Goal: Task Accomplishment & Management: Use online tool/utility

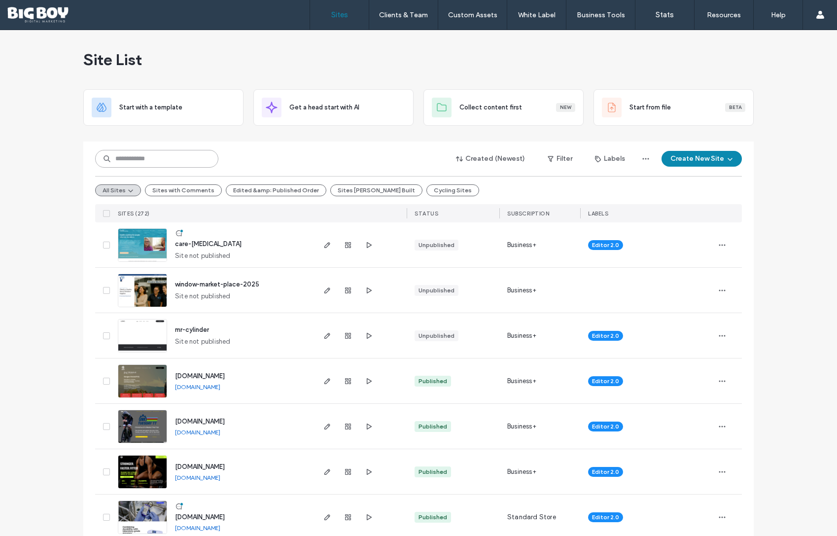
click at [162, 158] on input at bounding box center [156, 159] width 123 height 18
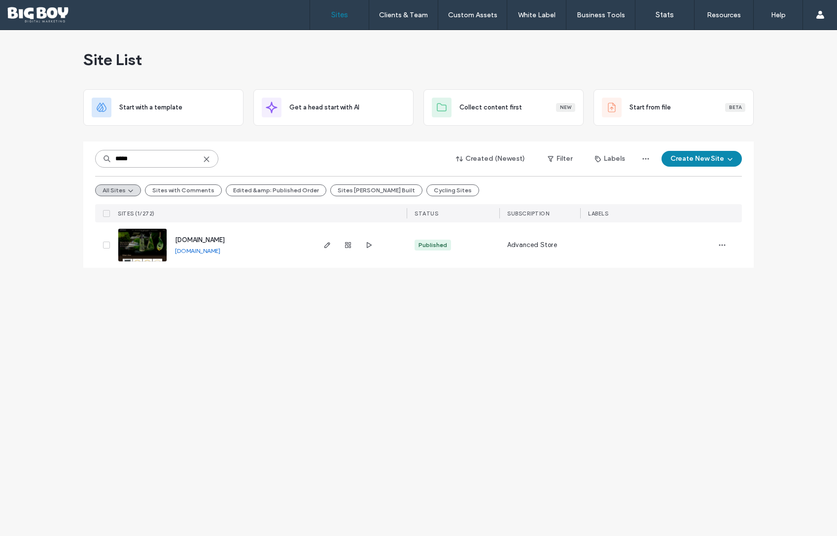
type input "*****"
click at [140, 239] on img at bounding box center [142, 262] width 48 height 67
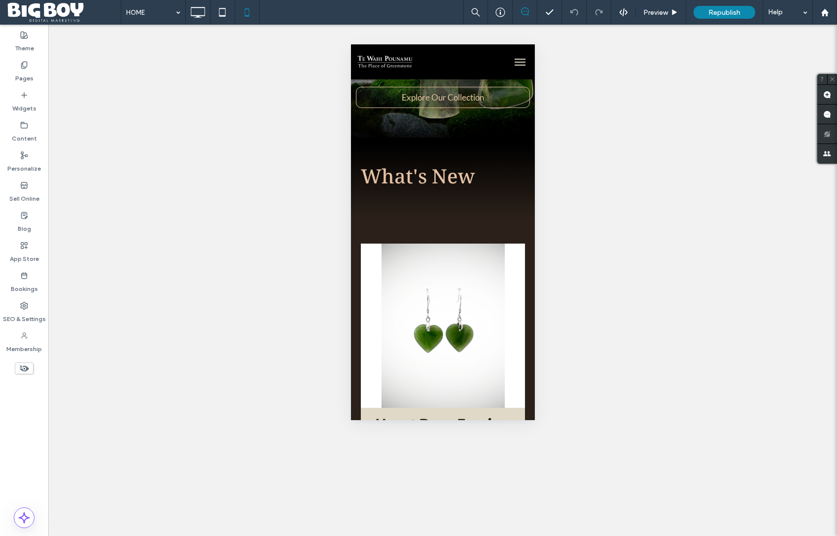
scroll to position [121, 0]
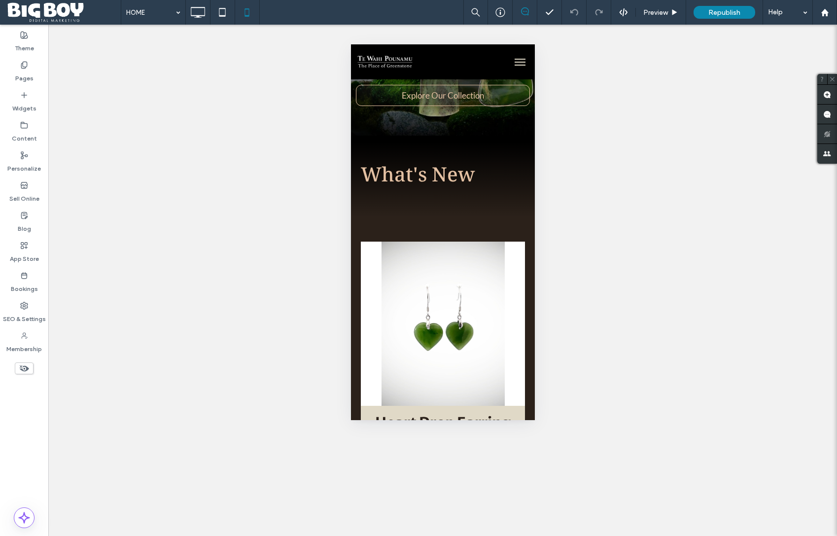
click at [520, 59] on span "menu" at bounding box center [519, 59] width 11 height 1
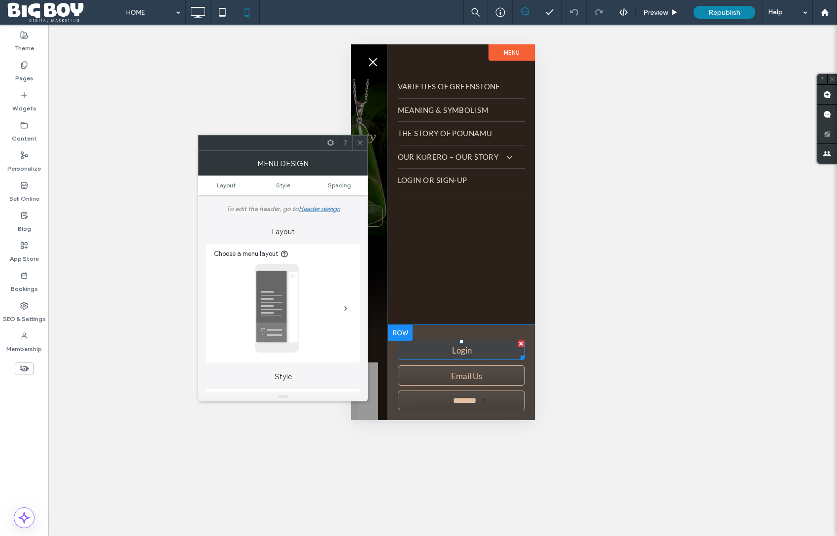
click at [462, 349] on span "Login" at bounding box center [461, 350] width 27 height 20
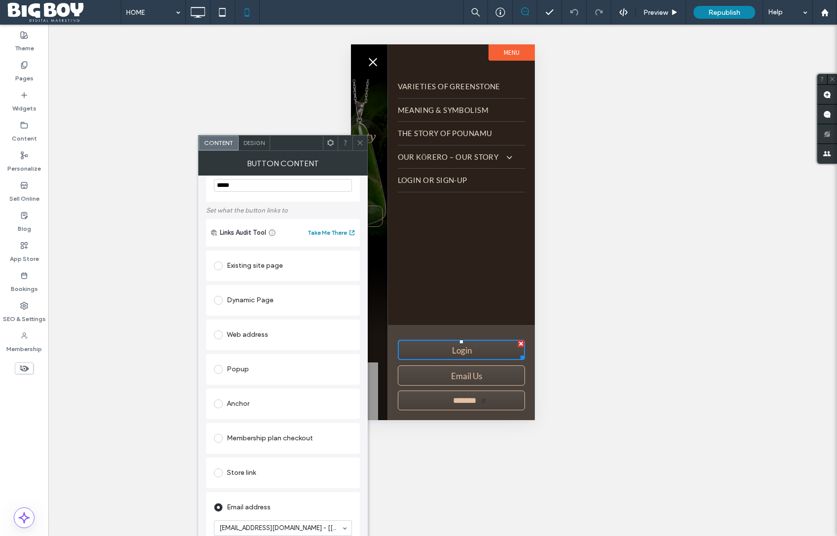
scroll to position [45, 0]
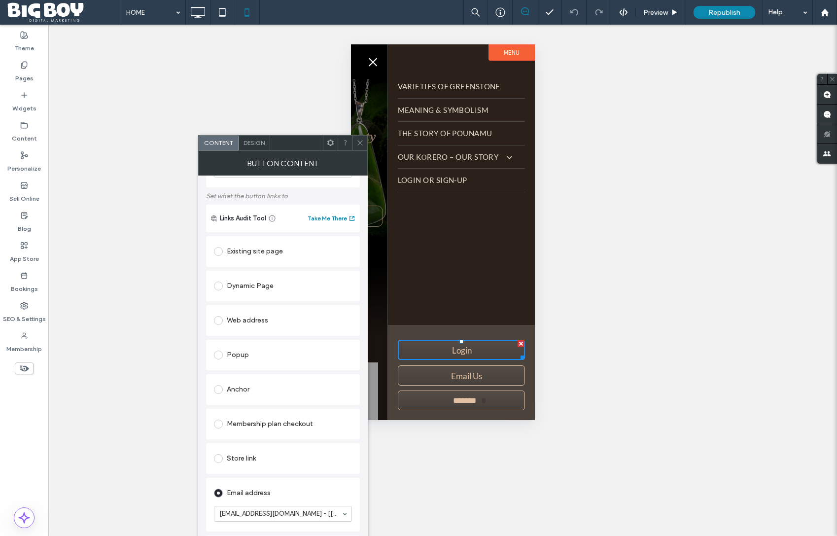
click at [254, 252] on div "Existing site page" at bounding box center [283, 251] width 138 height 16
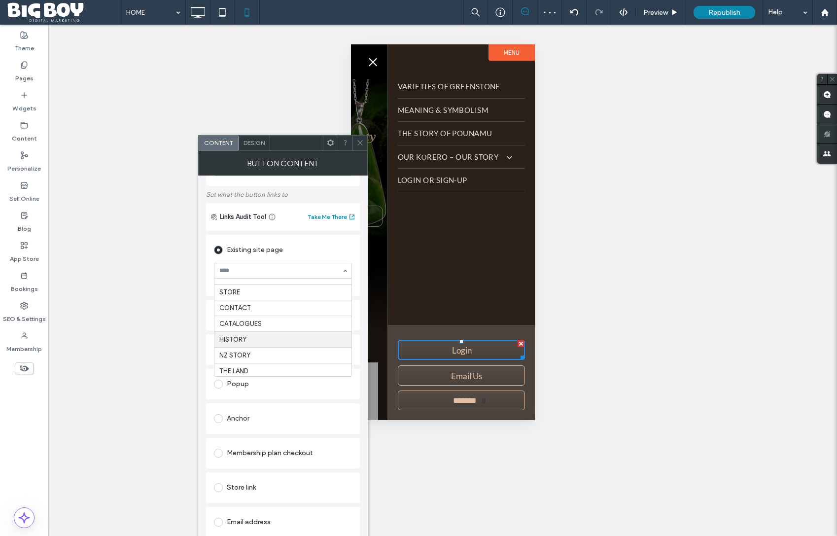
scroll to position [90, 0]
click at [360, 140] on icon at bounding box center [359, 142] width 7 height 7
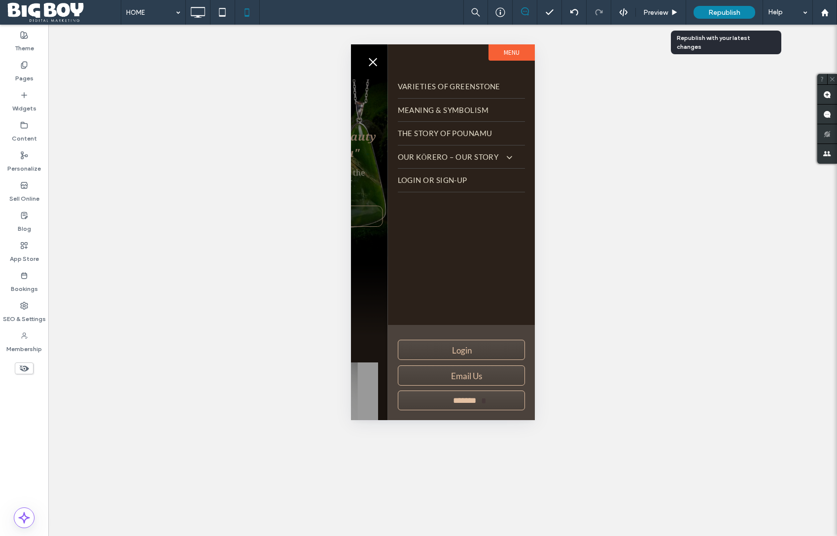
click at [731, 10] on span "Republish" at bounding box center [724, 12] width 32 height 8
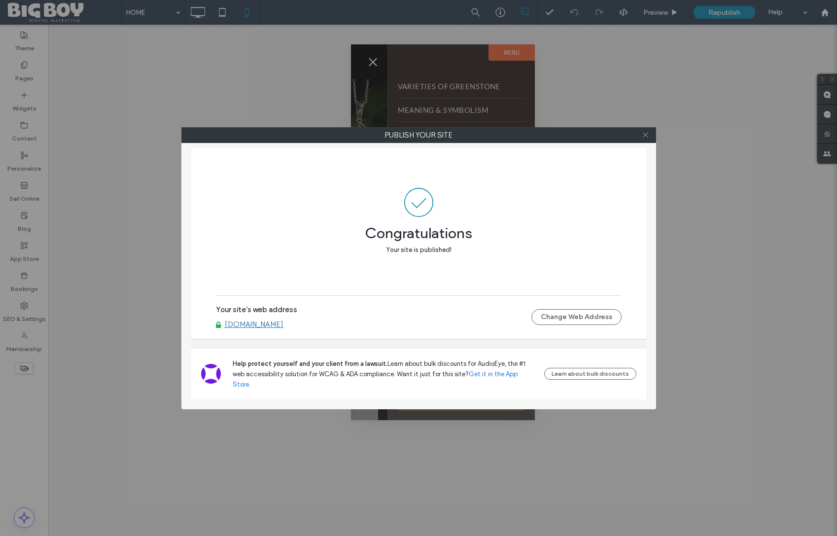
click at [645, 136] on icon at bounding box center [644, 134] width 7 height 7
